Goal: Communication & Community: Answer question/provide support

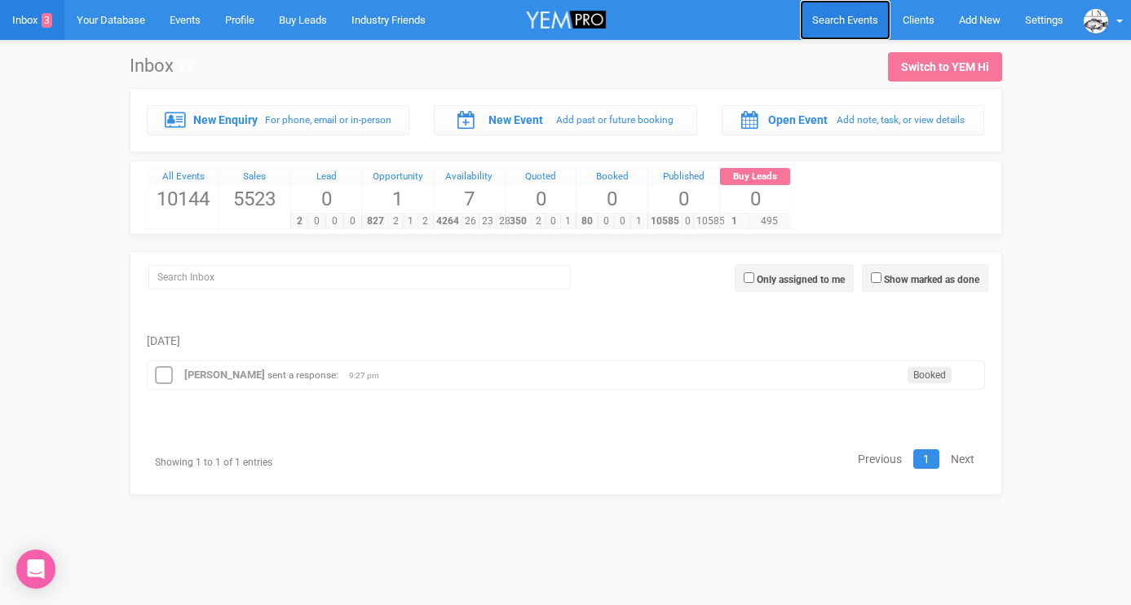
click at [845, 16] on span "Search Events" at bounding box center [845, 20] width 66 height 12
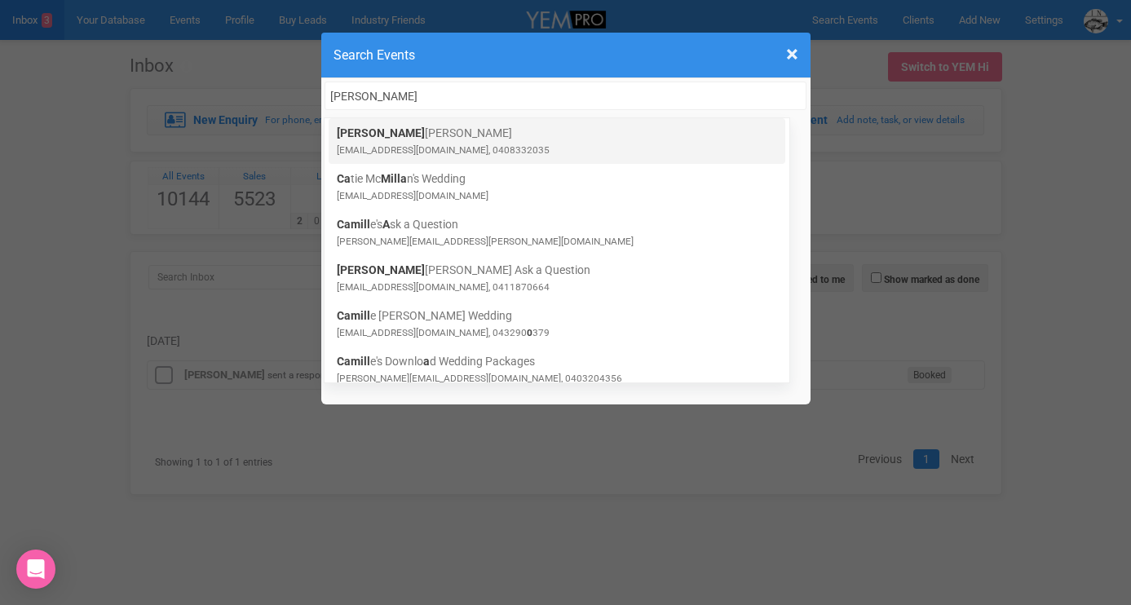
type input "[PERSON_NAME]"
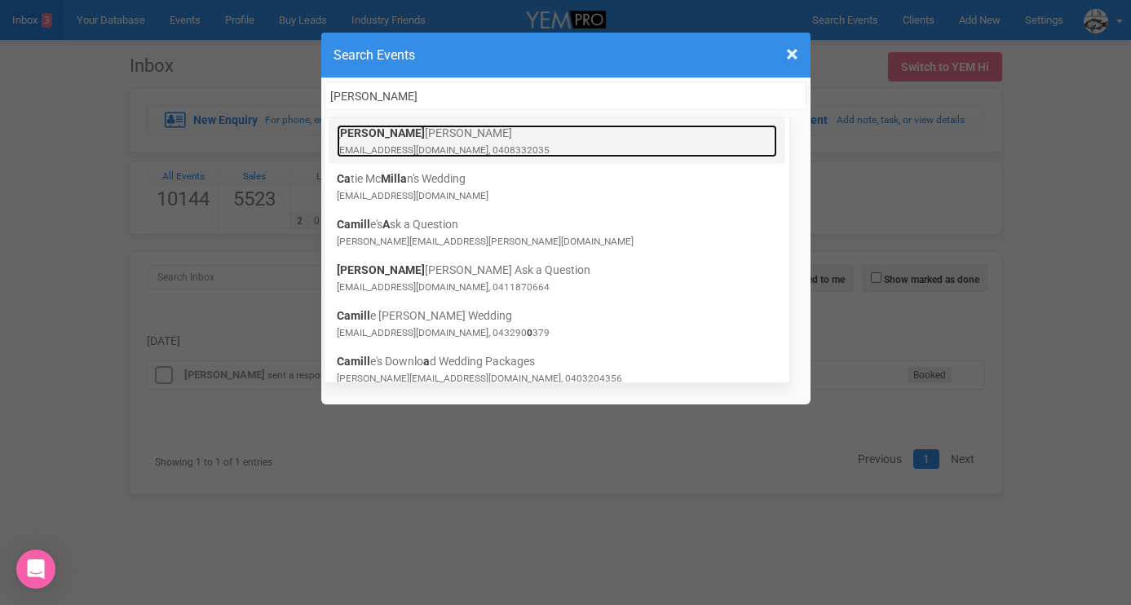
click at [457, 144] on small "camilla.glasser94@gmail.com, 0408332035" at bounding box center [443, 149] width 213 height 11
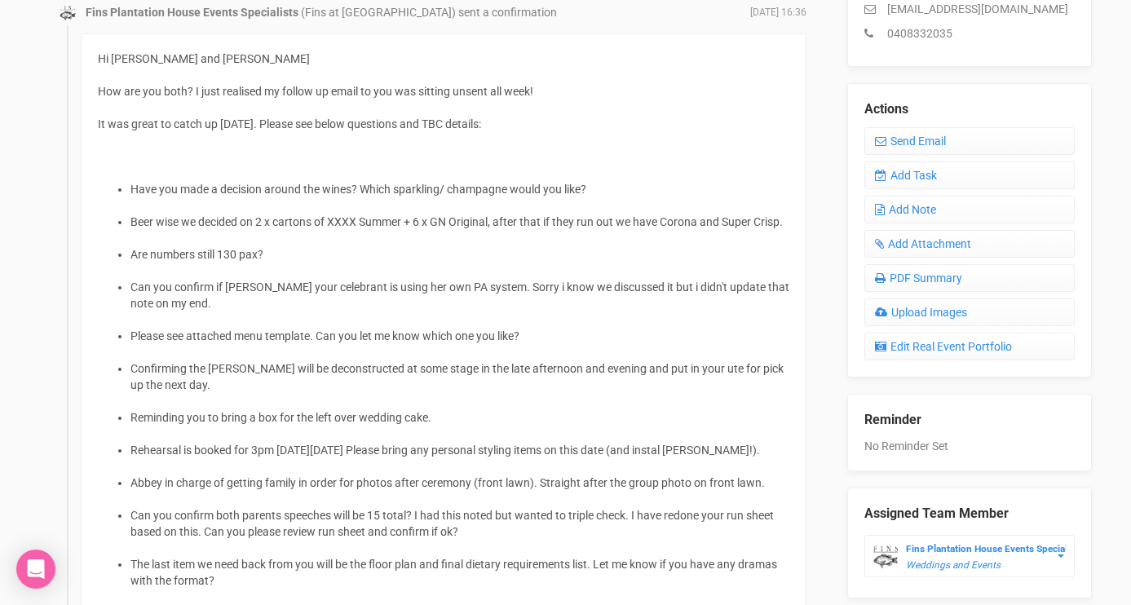
scroll to position [449, 0]
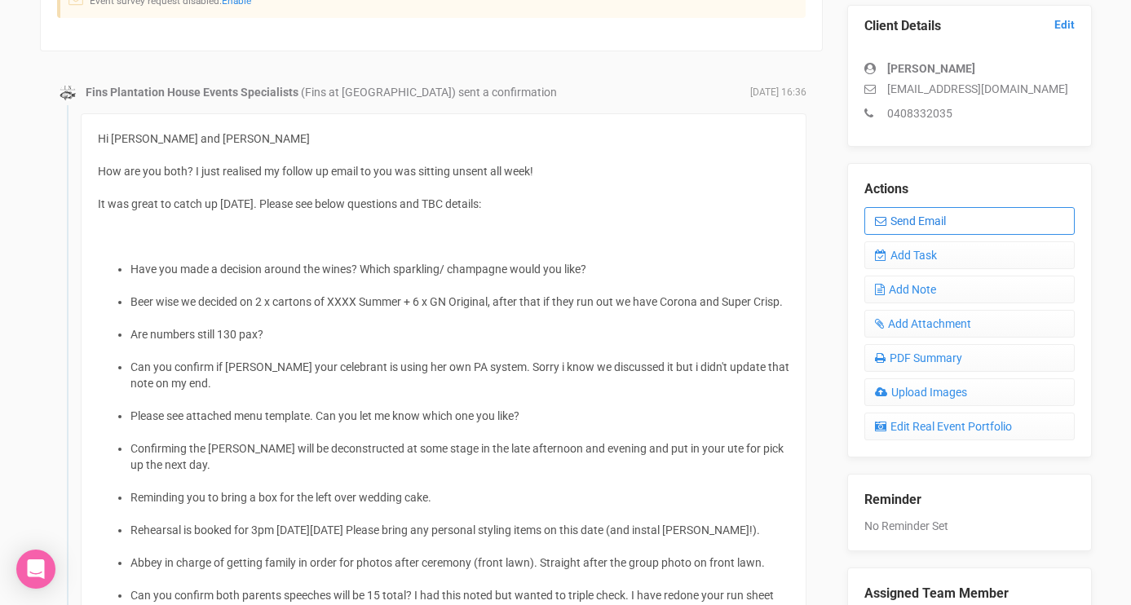
click at [895, 216] on link "Send Email" at bounding box center [970, 221] width 210 height 28
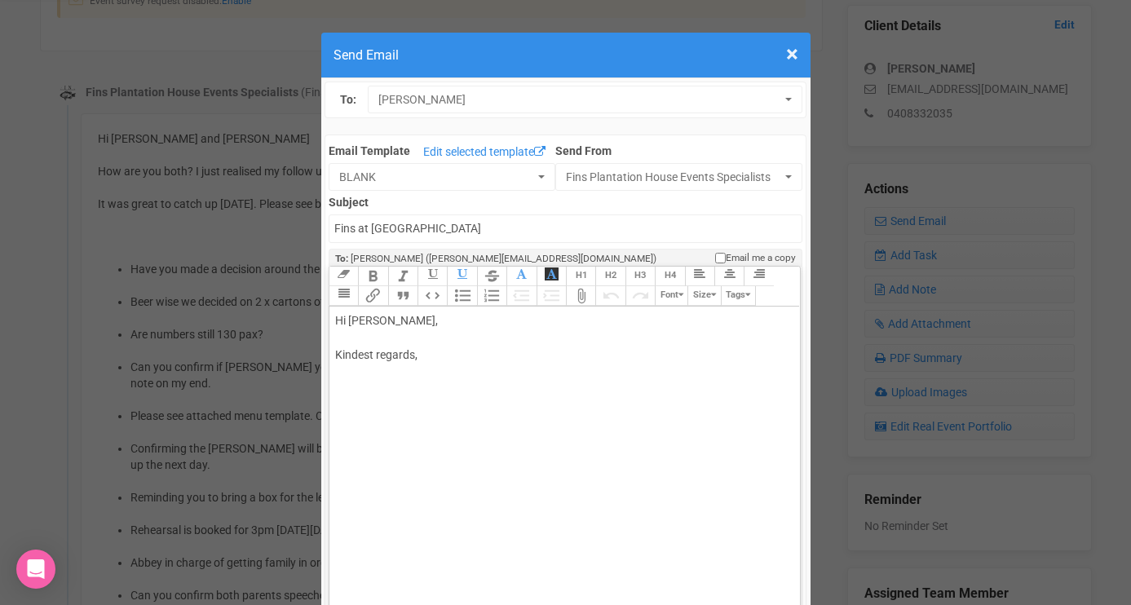
drag, startPoint x: 387, startPoint y: 323, endPoint x: 461, endPoint y: 321, distance: 74.2
click at [461, 321] on div "Hi [PERSON_NAME], Kindest regards," at bounding box center [561, 355] width 453 height 86
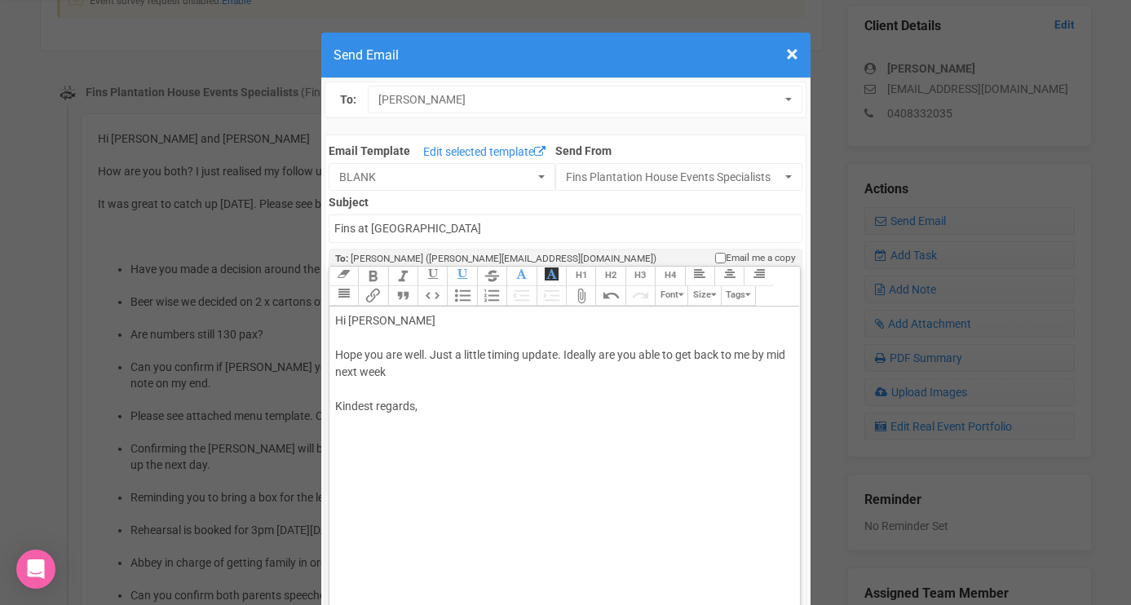
drag, startPoint x: 434, startPoint y: 353, endPoint x: 485, endPoint y: 356, distance: 51.4
click at [485, 356] on div "Hi [PERSON_NAME] you are well. Just a little timing update. Ideally are you abl…" at bounding box center [561, 380] width 453 height 137
drag, startPoint x: 561, startPoint y: 353, endPoint x: 456, endPoint y: 356, distance: 105.2
click at [456, 356] on div "Hi [PERSON_NAME] you are well. Just a little timing update. Ideally are you abl…" at bounding box center [561, 380] width 453 height 137
drag, startPoint x: 762, startPoint y: 352, endPoint x: 688, endPoint y: 354, distance: 74.2
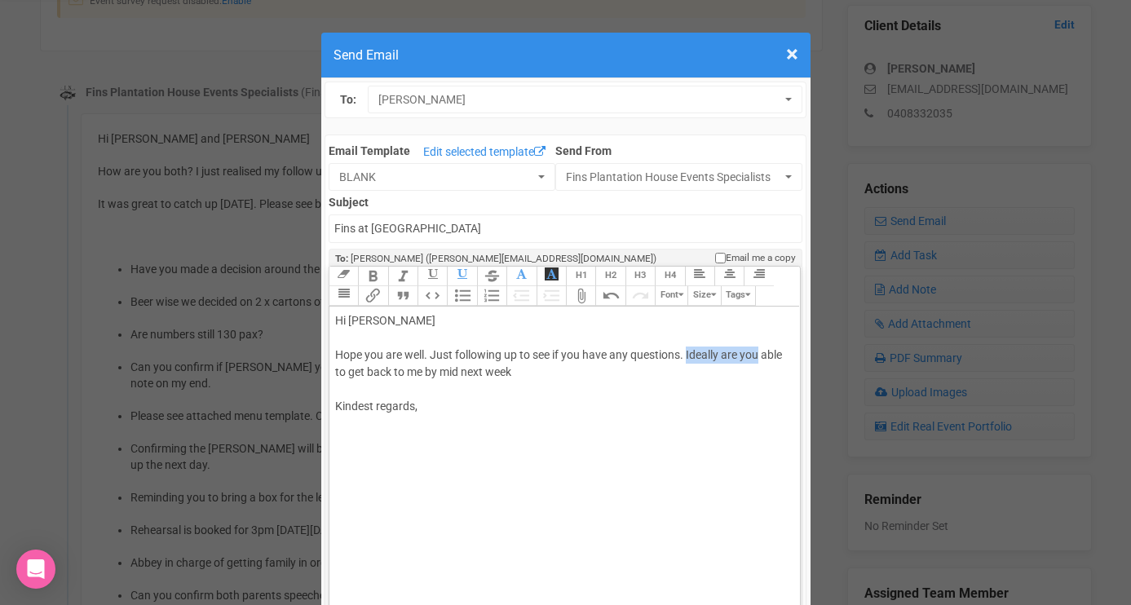
click at [688, 354] on div "Hi [PERSON_NAME] you are well. Just following up to see if you have any questio…" at bounding box center [561, 380] width 453 height 137
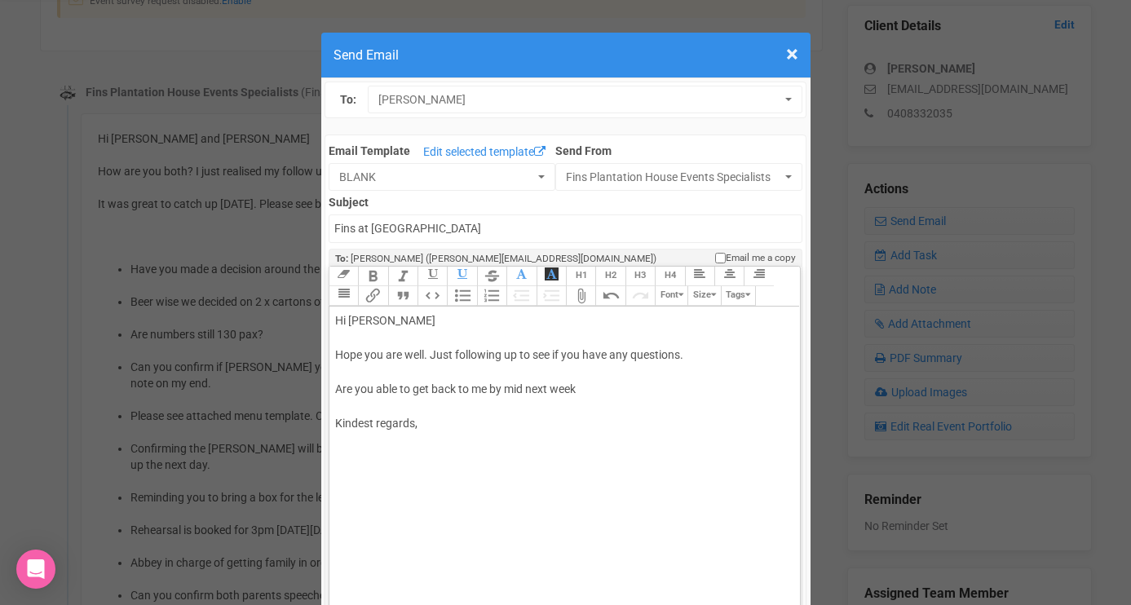
click at [657, 393] on div "Hi [PERSON_NAME] you are well. Just following up to see if you have any questio…" at bounding box center [561, 389] width 453 height 154
click at [438, 400] on div "Hi [PERSON_NAME] you are well. Just following up to see if you have any questio…" at bounding box center [561, 389] width 453 height 154
drag, startPoint x: 423, startPoint y: 412, endPoint x: 357, endPoint y: 378, distance: 74.4
click at [357, 378] on div "Hi [PERSON_NAME] you are well. Just following up to see if you have any questio…" at bounding box center [561, 389] width 453 height 154
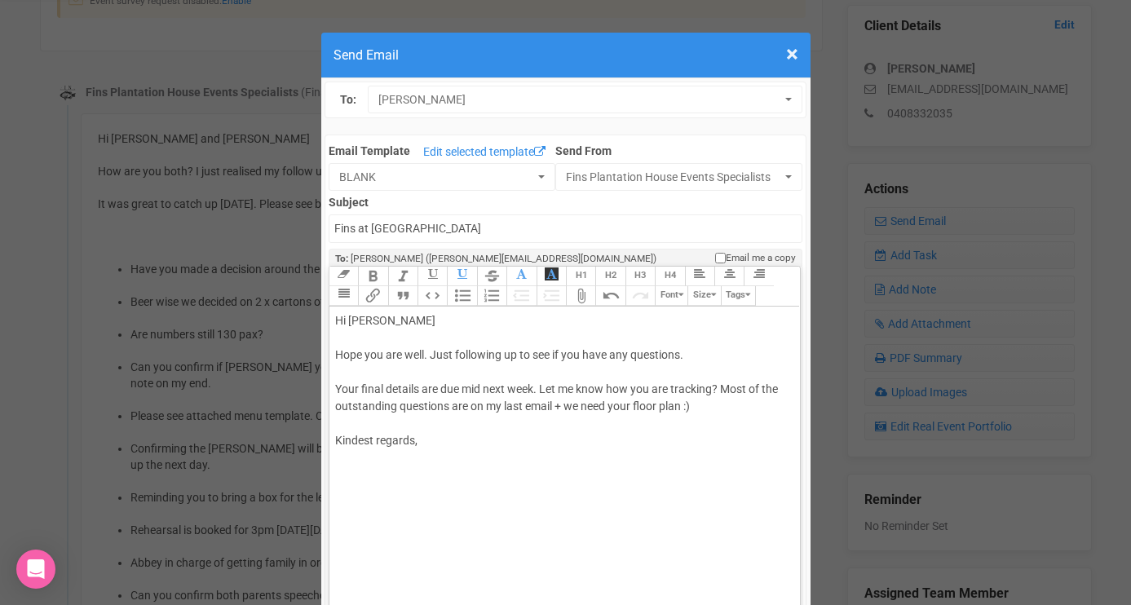
click at [483, 387] on div "Hi [PERSON_NAME] you are well. Just following up to see if you have any questio…" at bounding box center [561, 397] width 453 height 171
click at [436, 448] on div "Hi [PERSON_NAME] you are well. Just following up to see if you have any questio…" at bounding box center [561, 397] width 453 height 171
type trix-editor "<div>Hi [PERSON_NAME]<br><br>Hope you are well. Just following up to see if you…"
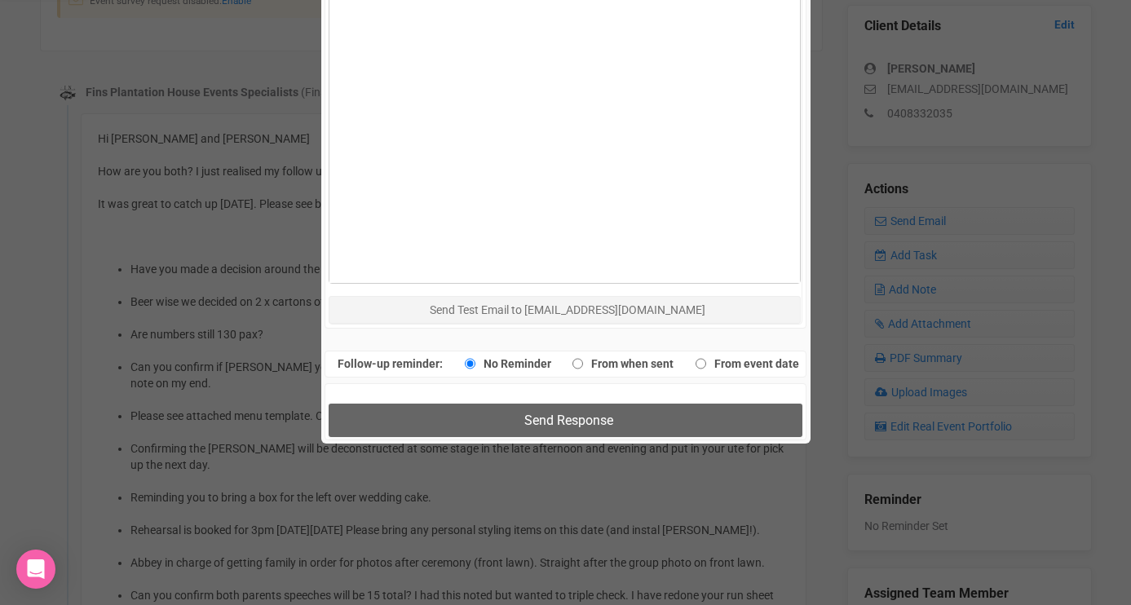
scroll to position [1029, 0]
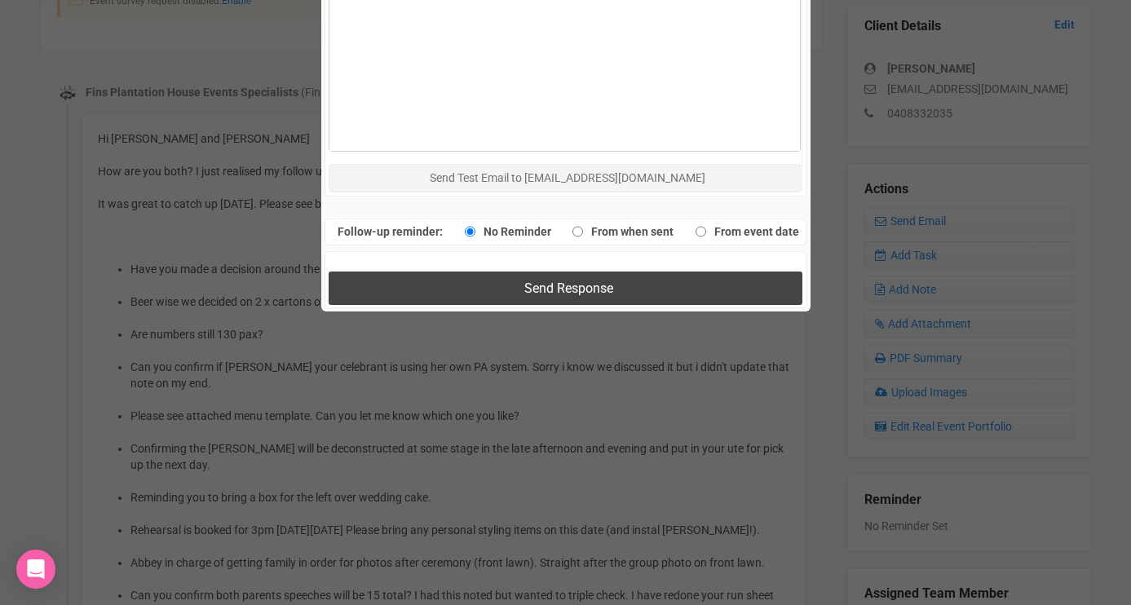
click at [495, 287] on button "Send Response" at bounding box center [566, 288] width 474 height 33
